Goal: Transaction & Acquisition: Purchase product/service

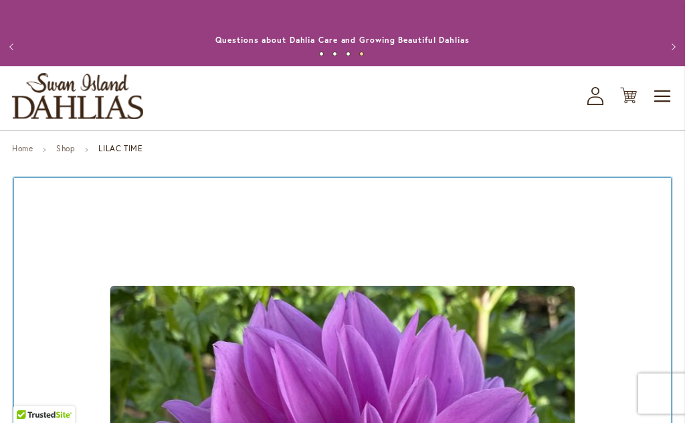
scroll to position [176, 0]
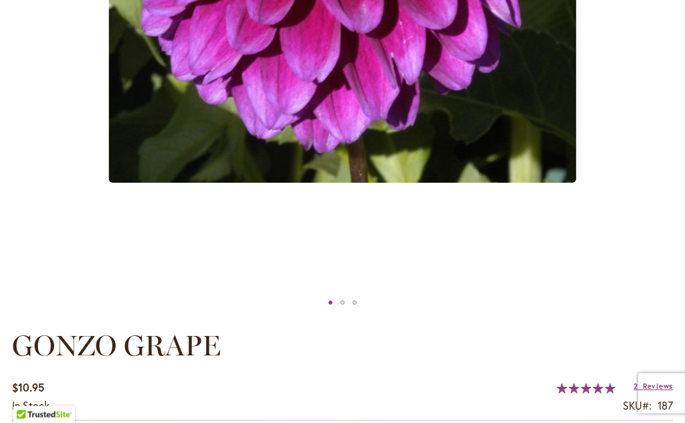
scroll to position [543, 0]
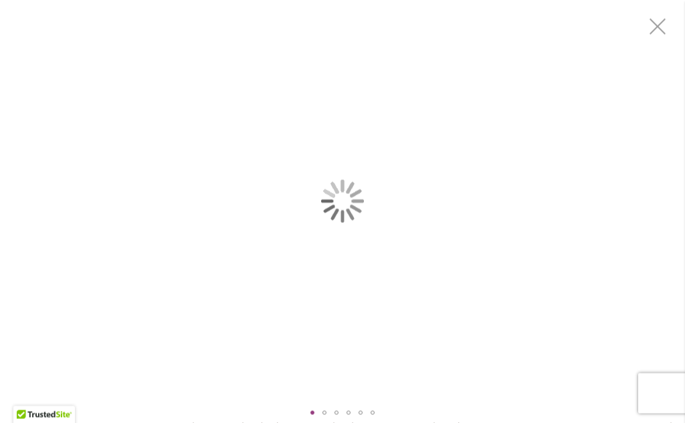
click at [658, 293] on div "BRUSHSTROKES" at bounding box center [342, 201] width 685 height 403
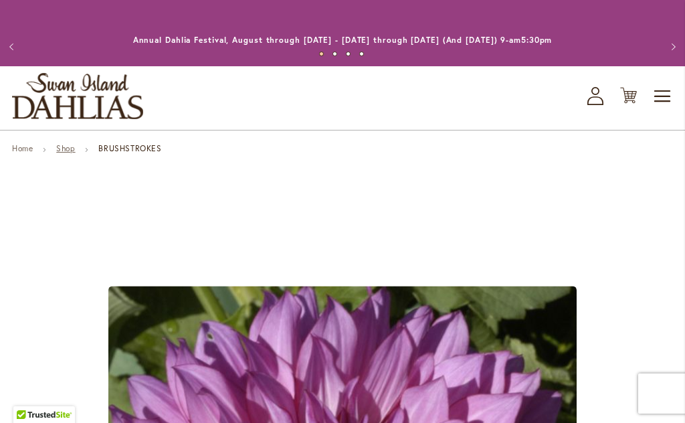
click at [67, 153] on link "Shop" at bounding box center [65, 148] width 19 height 10
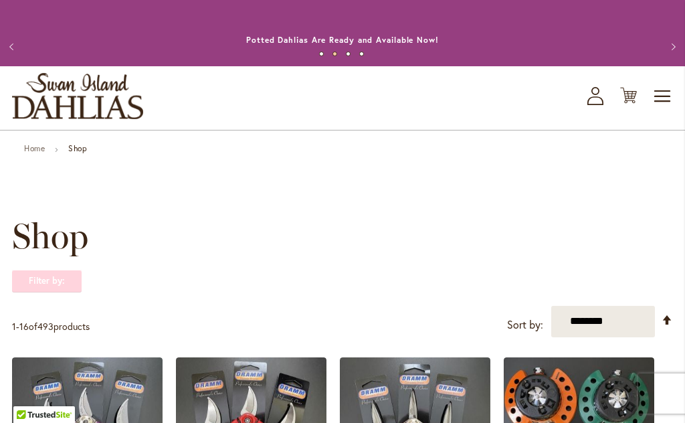
click at [64, 288] on strong "Filter by:" at bounding box center [47, 281] width 70 height 23
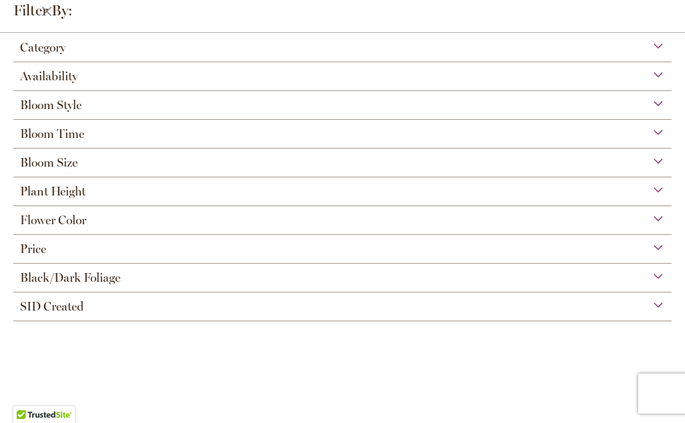
click at [81, 164] on div "Bloom Size" at bounding box center [342, 159] width 658 height 21
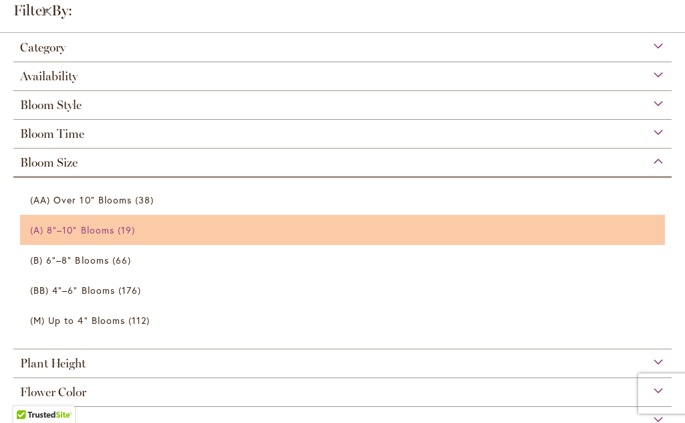
click at [104, 235] on span "(A) 8"–10" Blooms" at bounding box center [72, 229] width 84 height 13
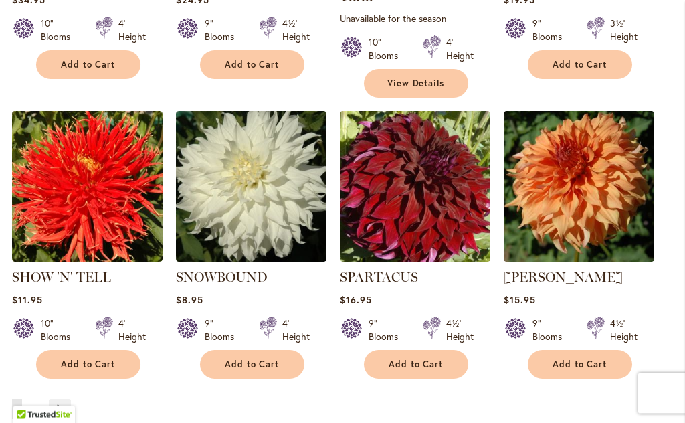
scroll to position [1226, 0]
click at [64, 399] on link "Page Next" at bounding box center [60, 409] width 22 height 20
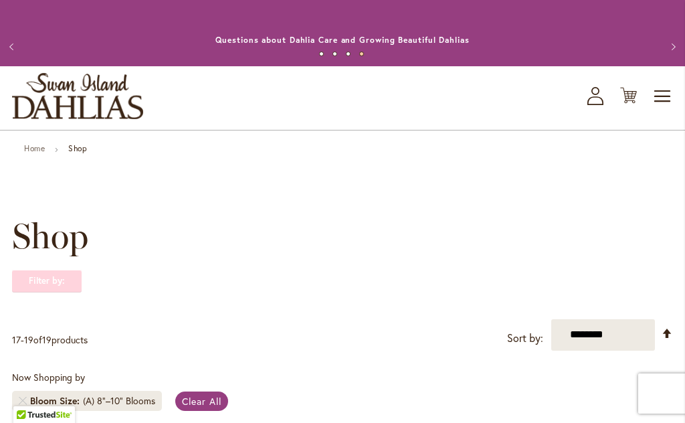
click at [56, 282] on strong "Filter by:" at bounding box center [47, 281] width 70 height 23
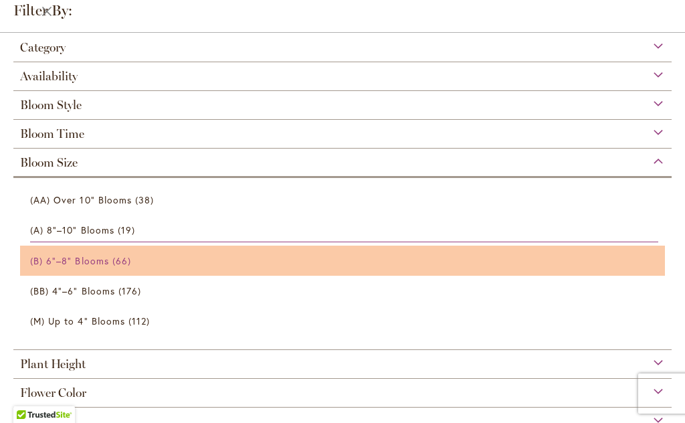
click at [115, 267] on span "66 items" at bounding box center [123, 261] width 22 height 14
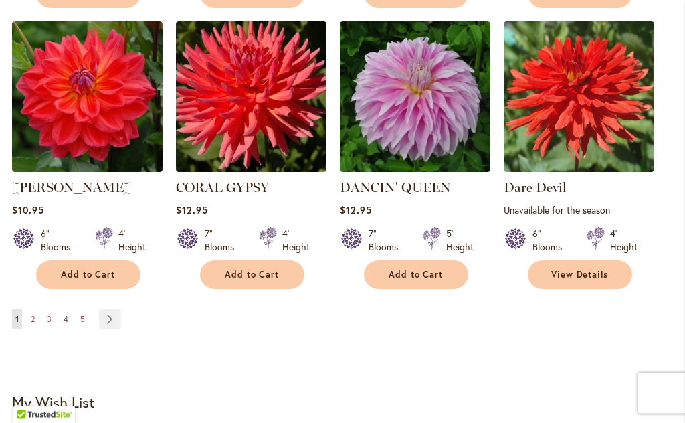
scroll to position [1278, 0]
click at [120, 309] on link "Page Next" at bounding box center [110, 319] width 22 height 20
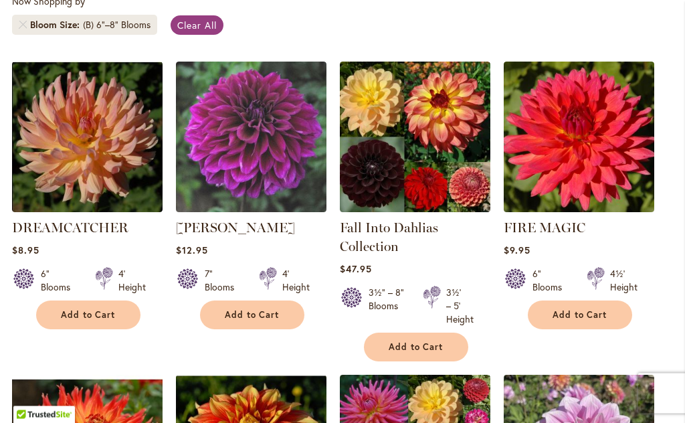
scroll to position [376, 0]
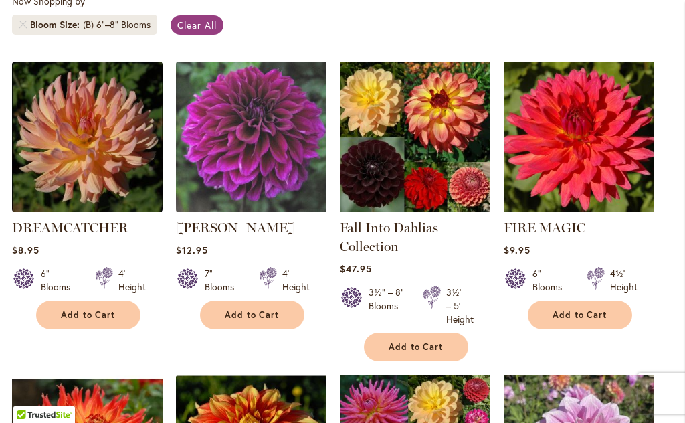
click at [256, 154] on img at bounding box center [251, 137] width 158 height 158
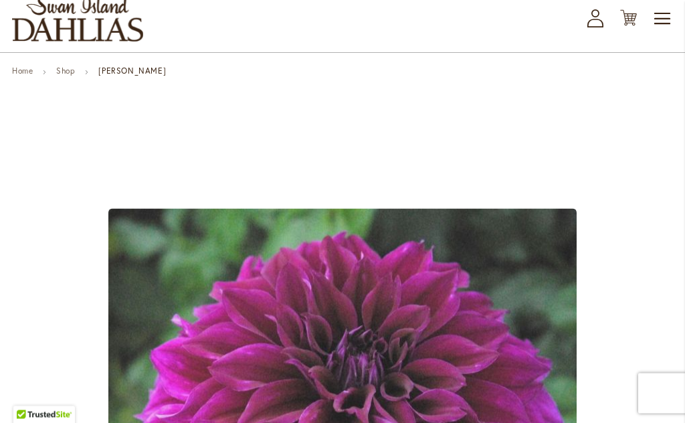
scroll to position [78, 0]
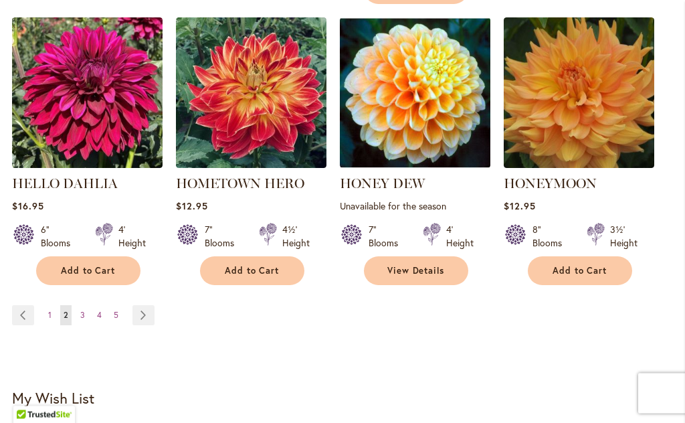
scroll to position [1348, 0]
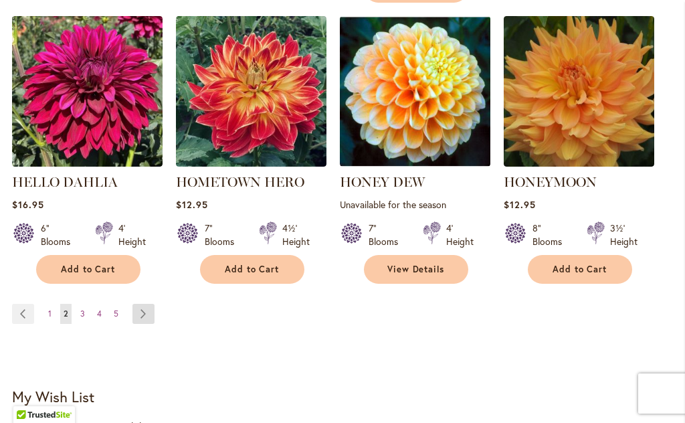
click at [148, 318] on link "Page Next" at bounding box center [143, 314] width 22 height 20
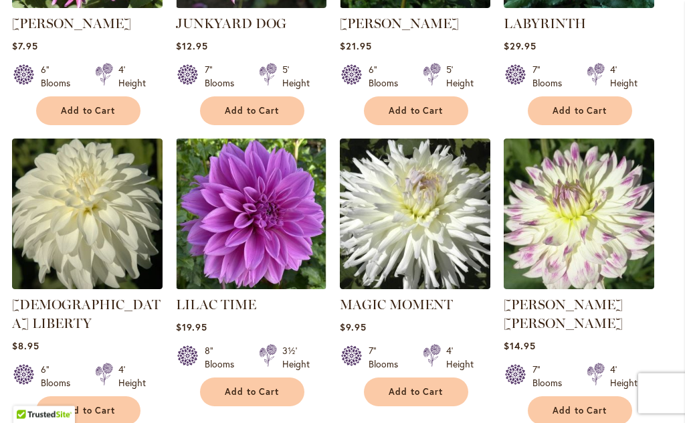
scroll to position [880, 0]
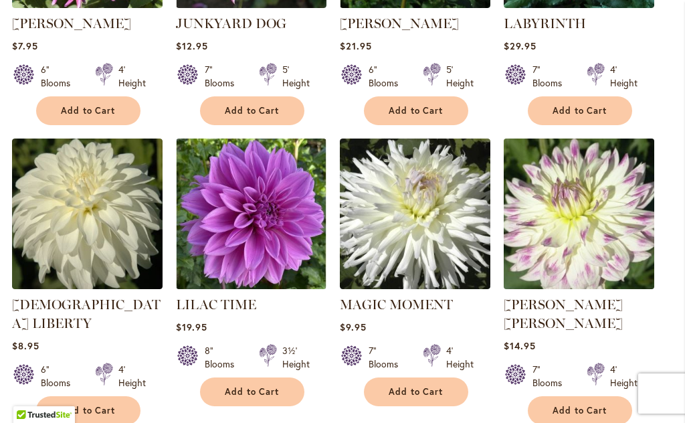
click at [605, 219] on img at bounding box center [579, 213] width 158 height 158
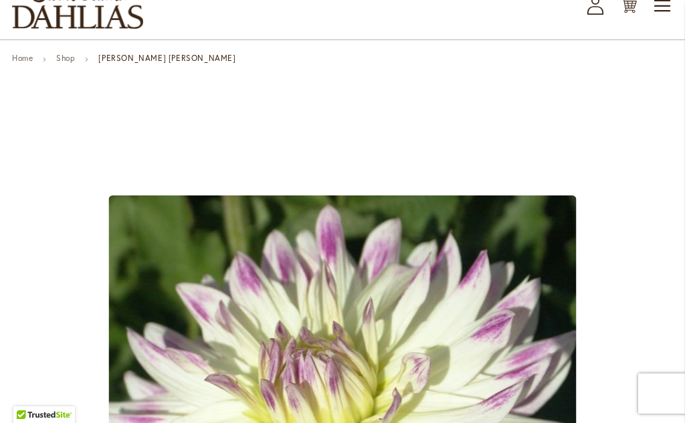
scroll to position [86, 0]
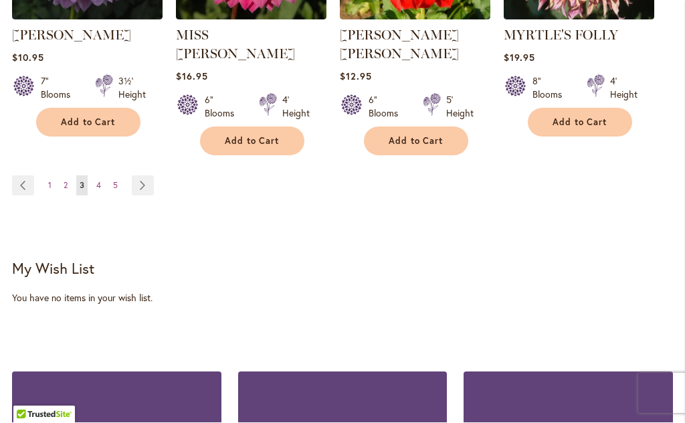
scroll to position [1453, 0]
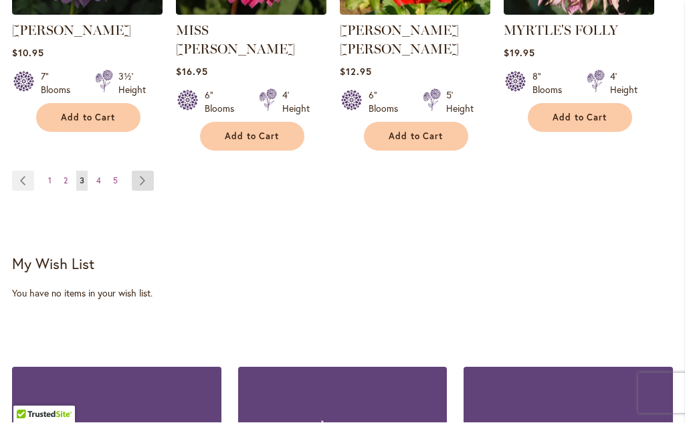
click at [142, 171] on link "Page Next" at bounding box center [143, 181] width 22 height 20
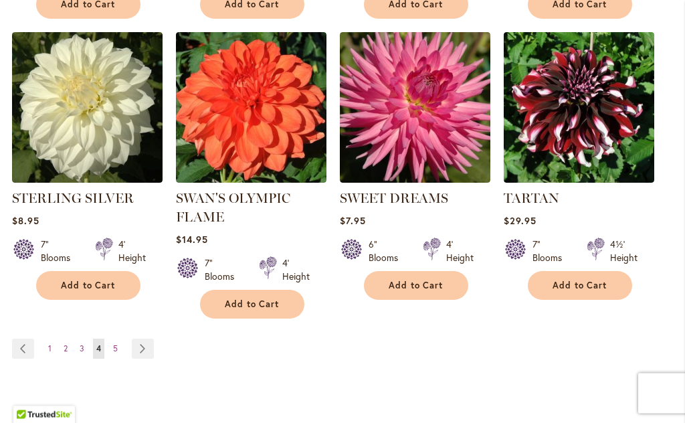
scroll to position [1267, 0]
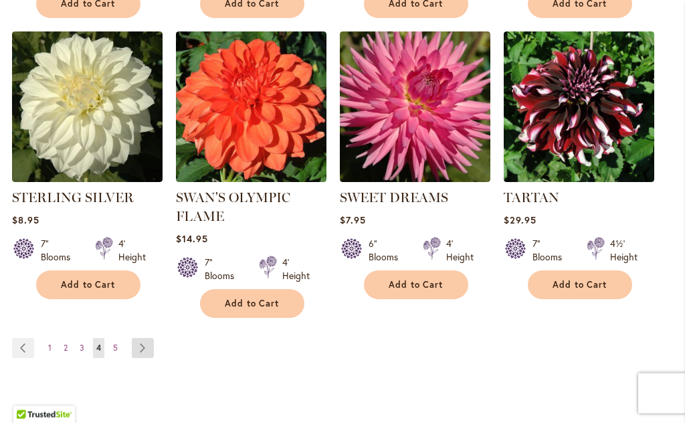
click at [139, 339] on link "Page Next" at bounding box center [143, 349] width 22 height 20
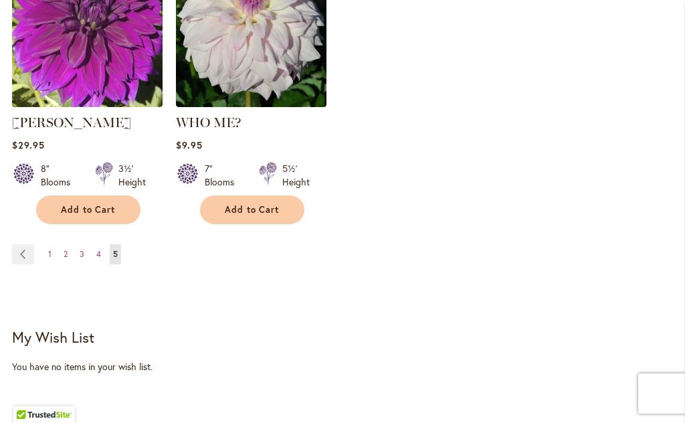
scroll to position [519, 0]
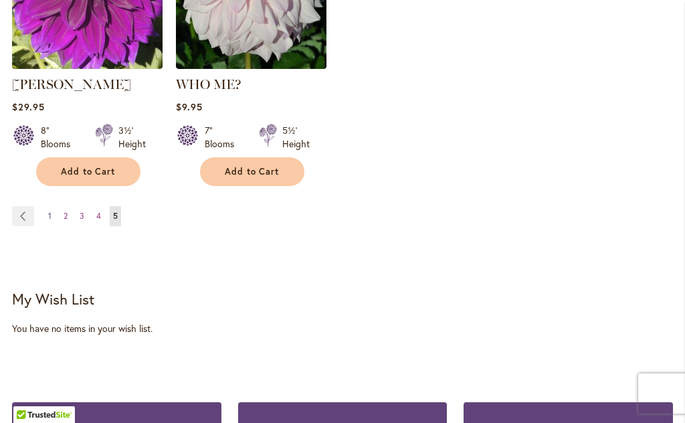
click at [46, 216] on link "Page 1" at bounding box center [50, 216] width 10 height 20
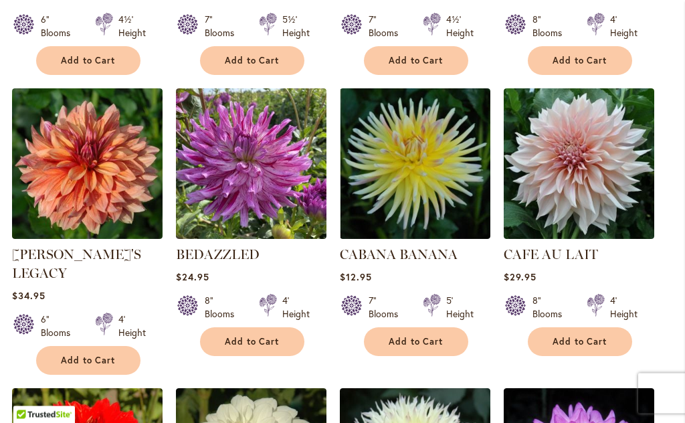
scroll to position [630, 0]
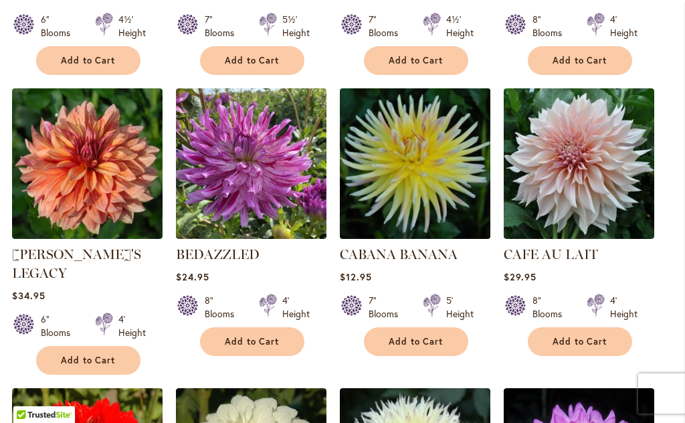
click at [420, 214] on img at bounding box center [415, 163] width 158 height 158
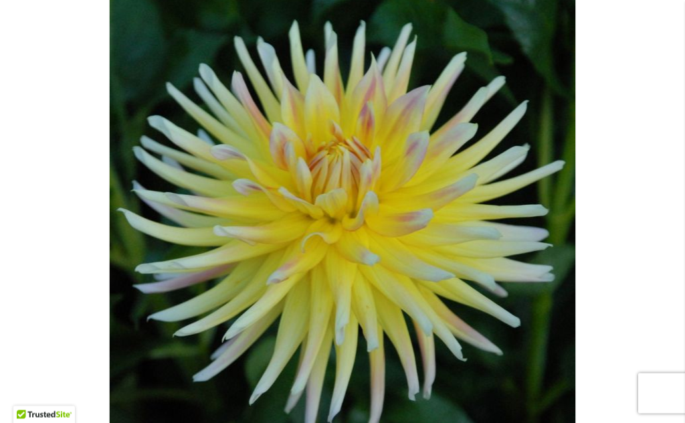
scroll to position [291, 0]
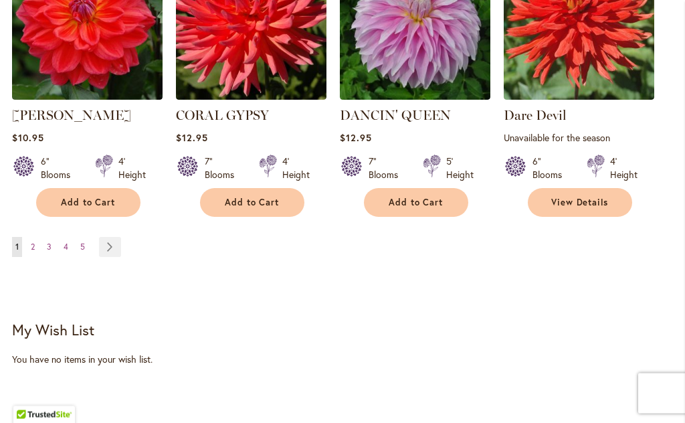
scroll to position [1350, 0]
click at [112, 237] on link "Page Next" at bounding box center [110, 247] width 22 height 20
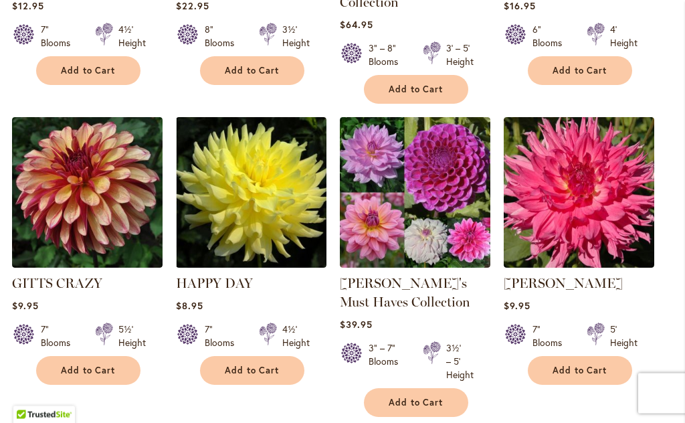
scroll to position [933, 0]
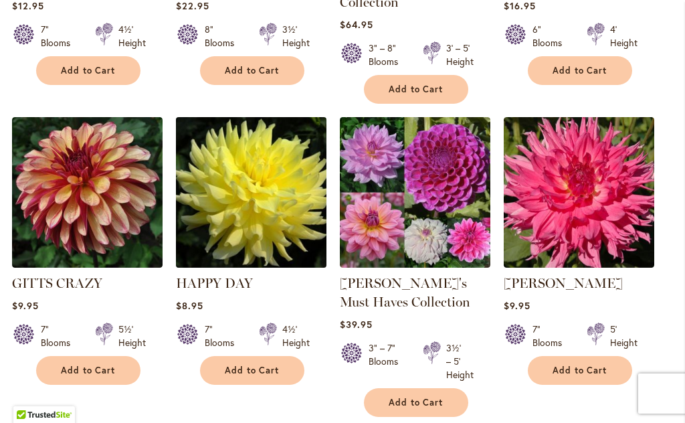
click at [258, 221] on img at bounding box center [251, 192] width 158 height 158
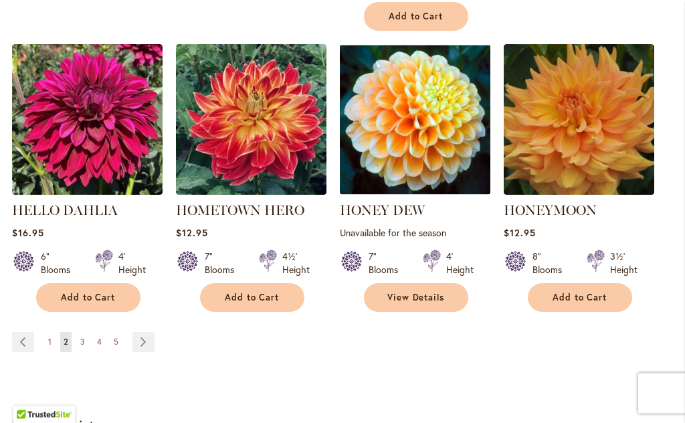
scroll to position [1320, 0]
click at [87, 344] on link "Page 3" at bounding box center [82, 342] width 11 height 20
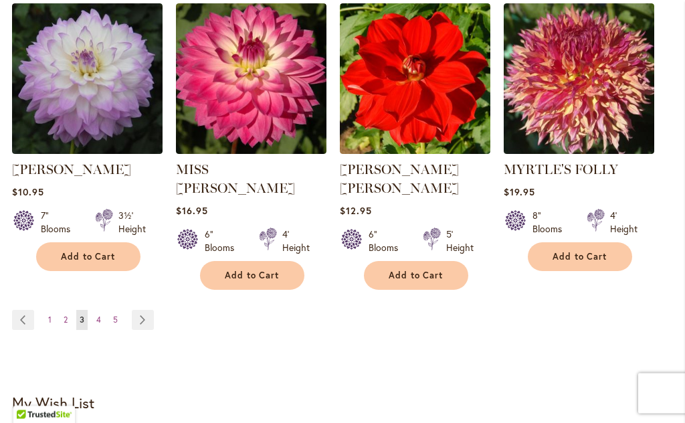
scroll to position [1318, 0]
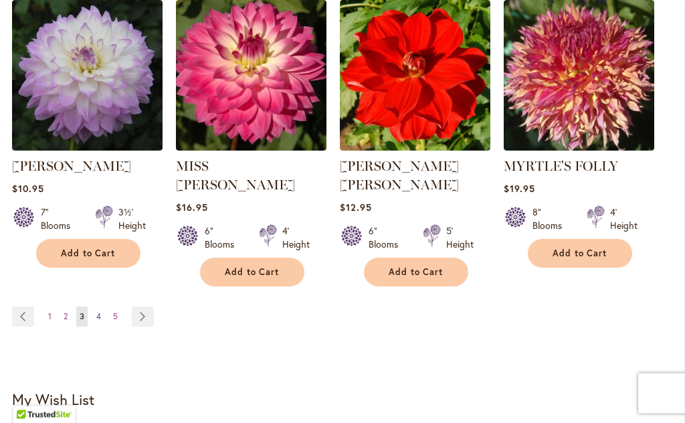
click at [100, 312] on span "4" at bounding box center [98, 317] width 5 height 10
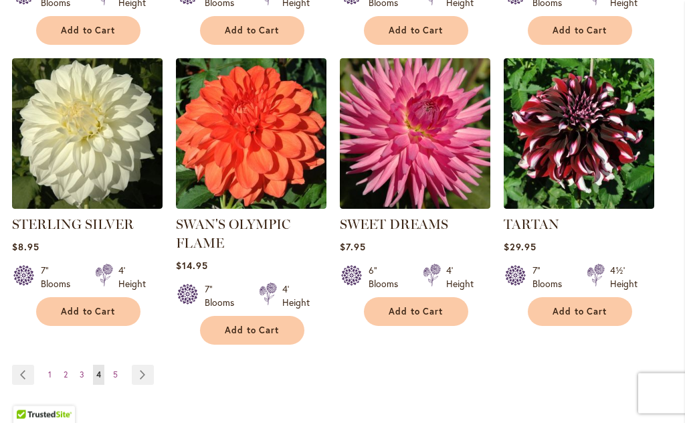
scroll to position [1241, 0]
click at [148, 365] on link "Page Next" at bounding box center [143, 375] width 22 height 20
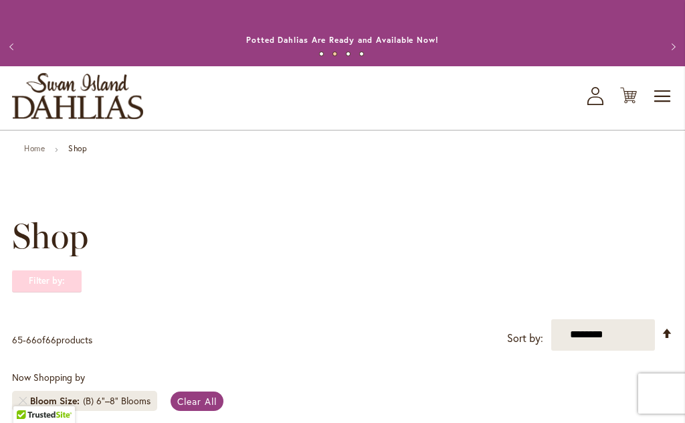
click at [56, 286] on strong "Filter by:" at bounding box center [47, 281] width 70 height 23
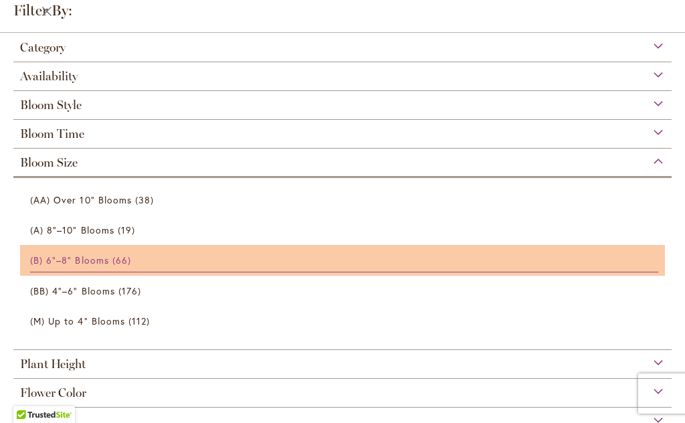
click at [84, 264] on span "(B) 6"–8" Blooms" at bounding box center [69, 260] width 79 height 13
